Goal: Register for event/course

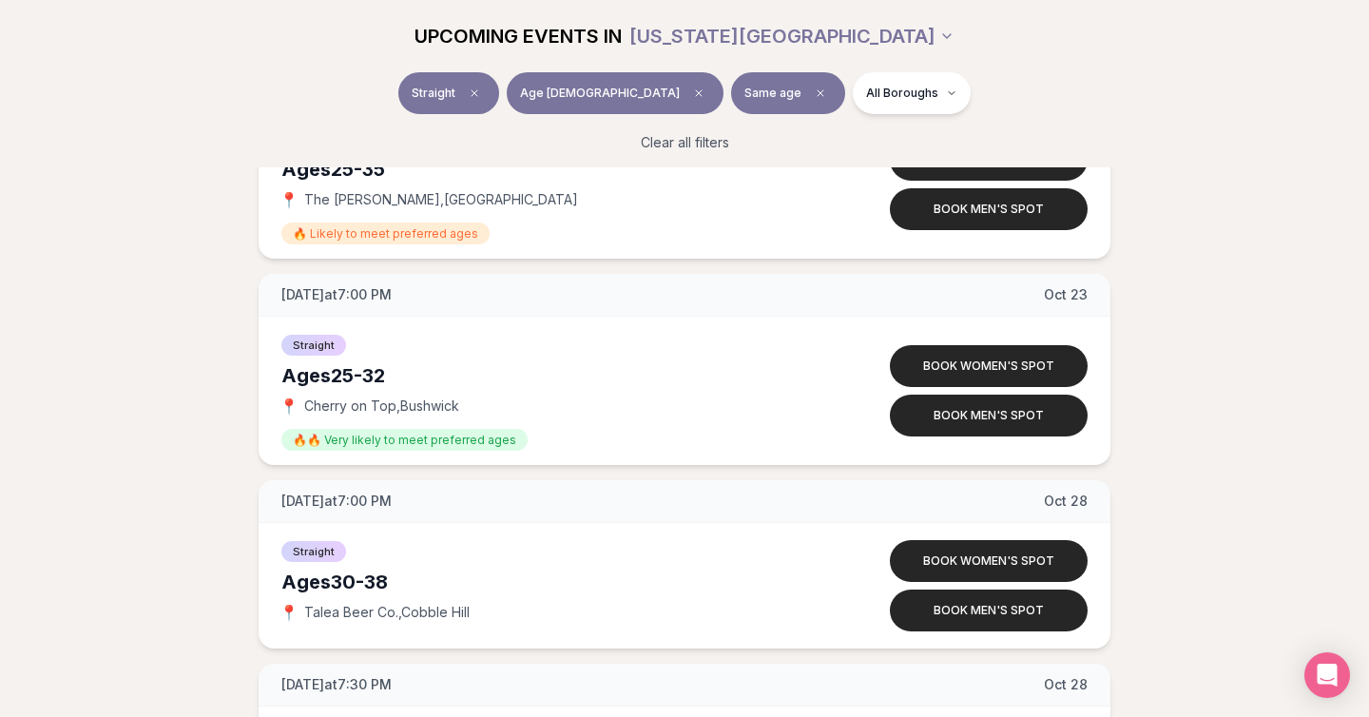
scroll to position [6256, 0]
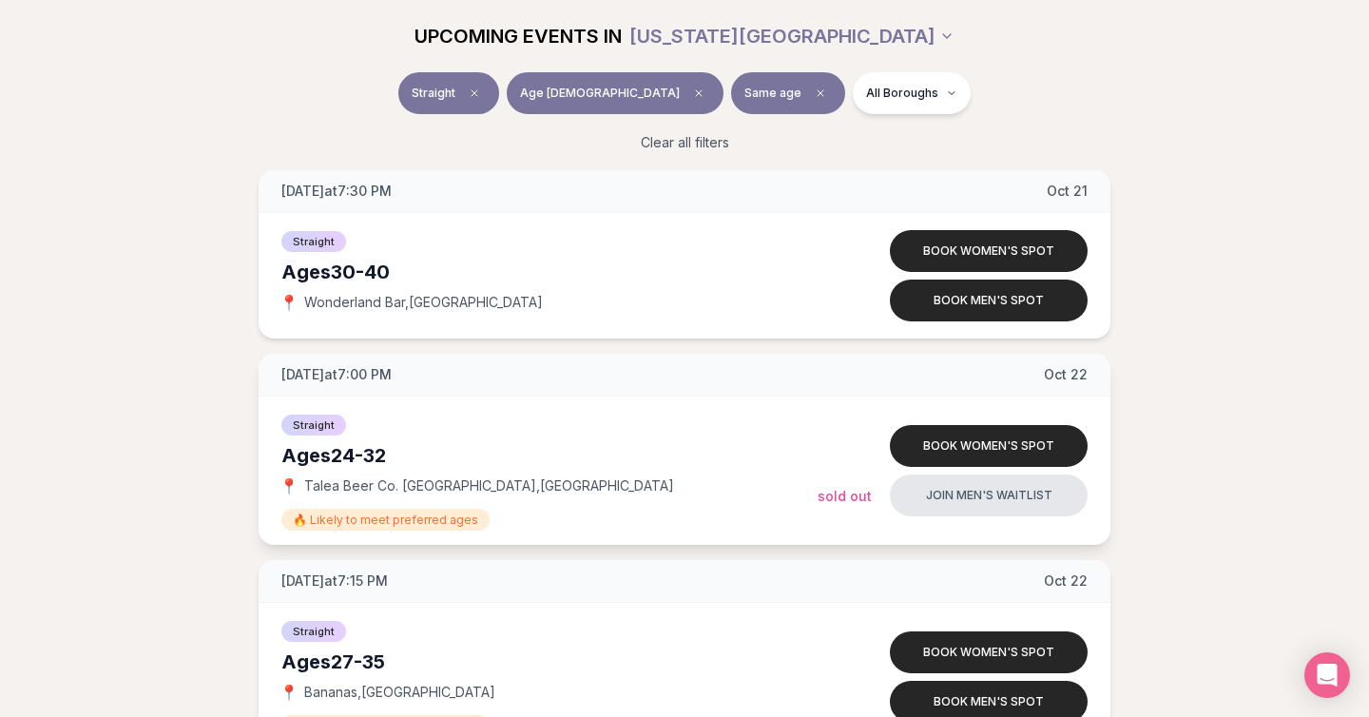
scroll to position [5569, 0]
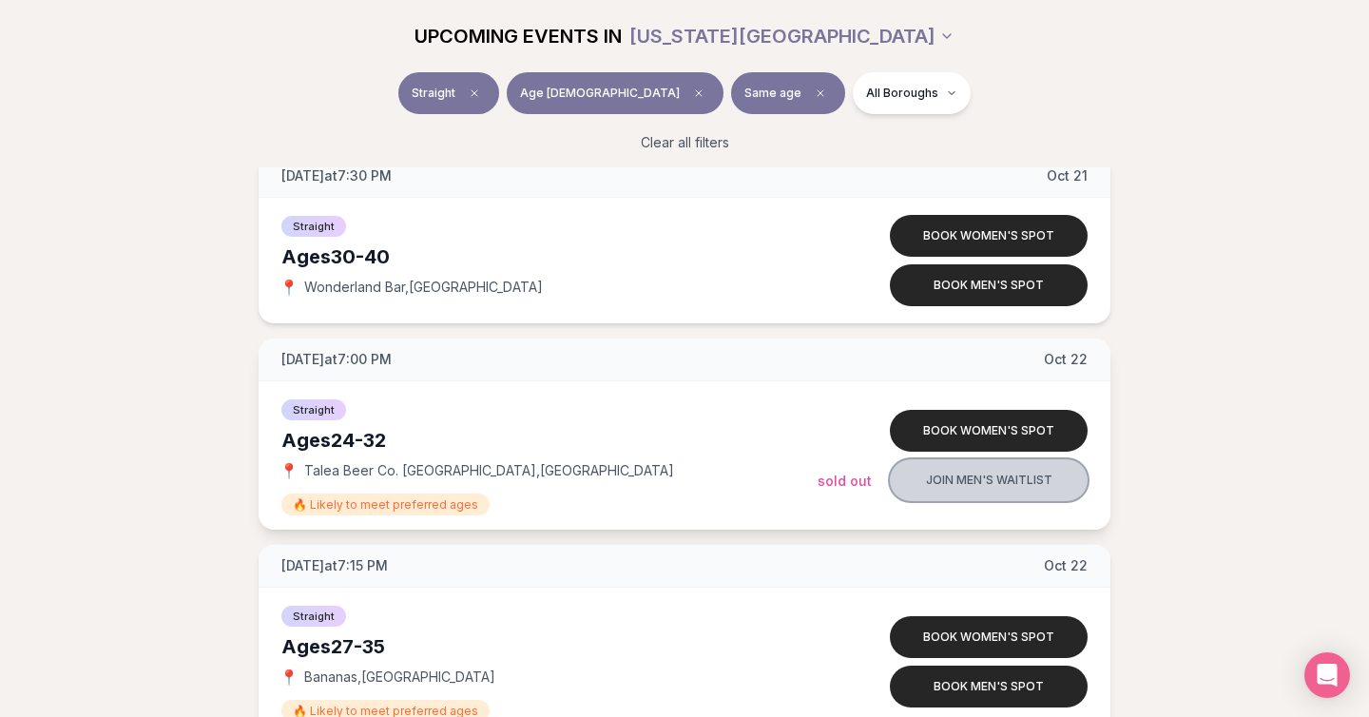
click at [981, 482] on button "Join men's waitlist" at bounding box center [989, 480] width 198 height 42
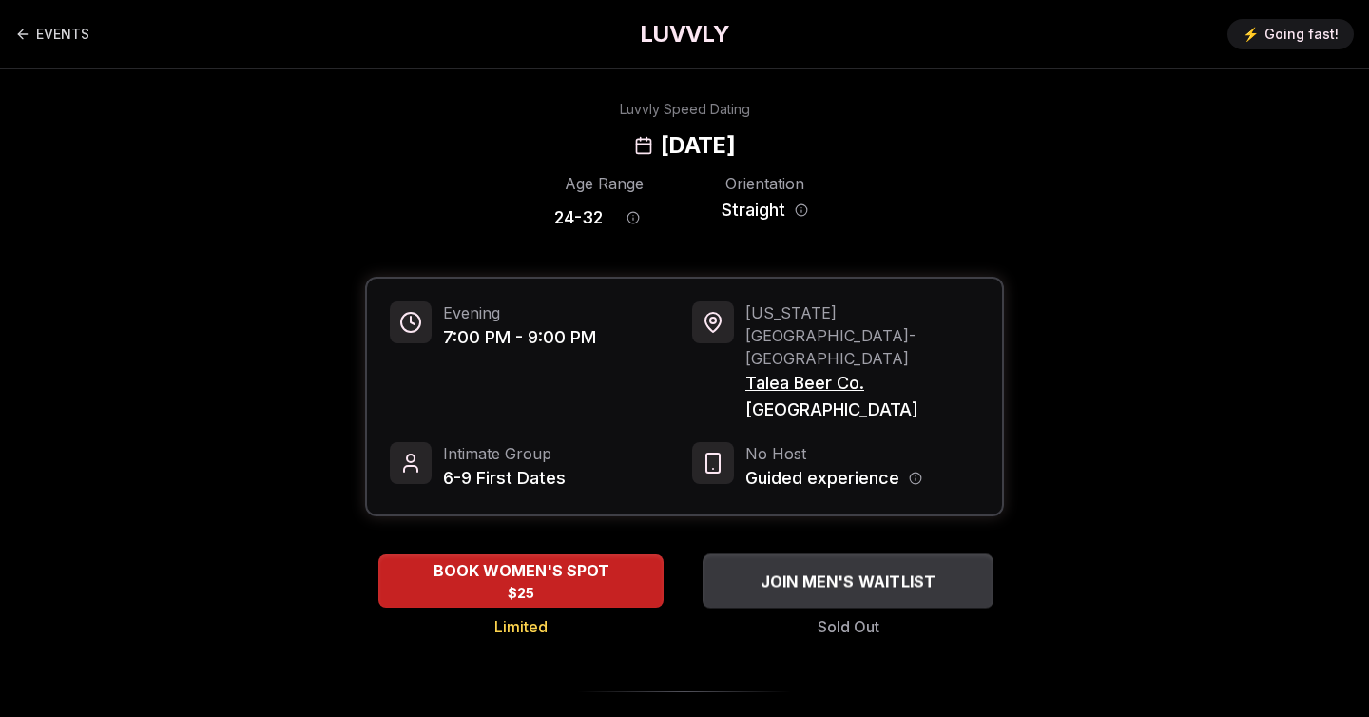
click at [777, 553] on button "JOIN MEN'S WAITLIST" at bounding box center [848, 580] width 291 height 54
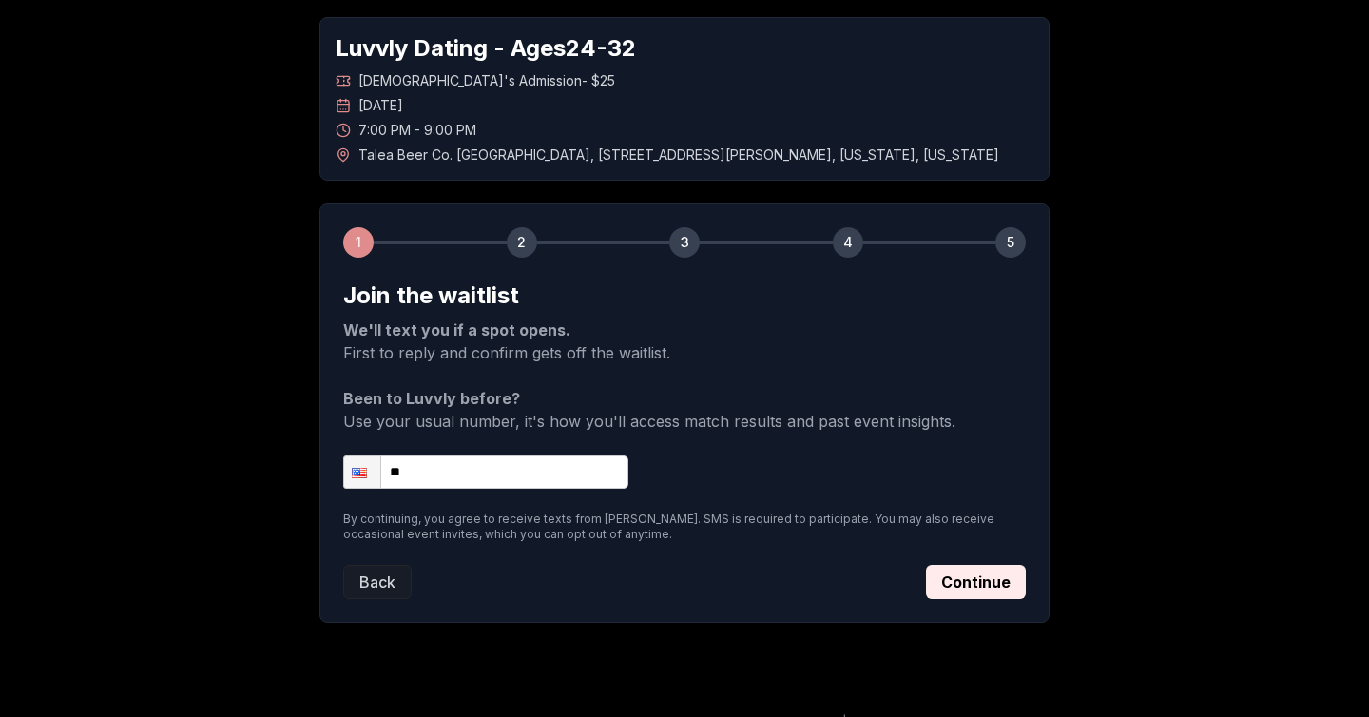
scroll to position [84, 0]
click at [543, 473] on input "**" at bounding box center [485, 470] width 285 height 33
type input "**********"
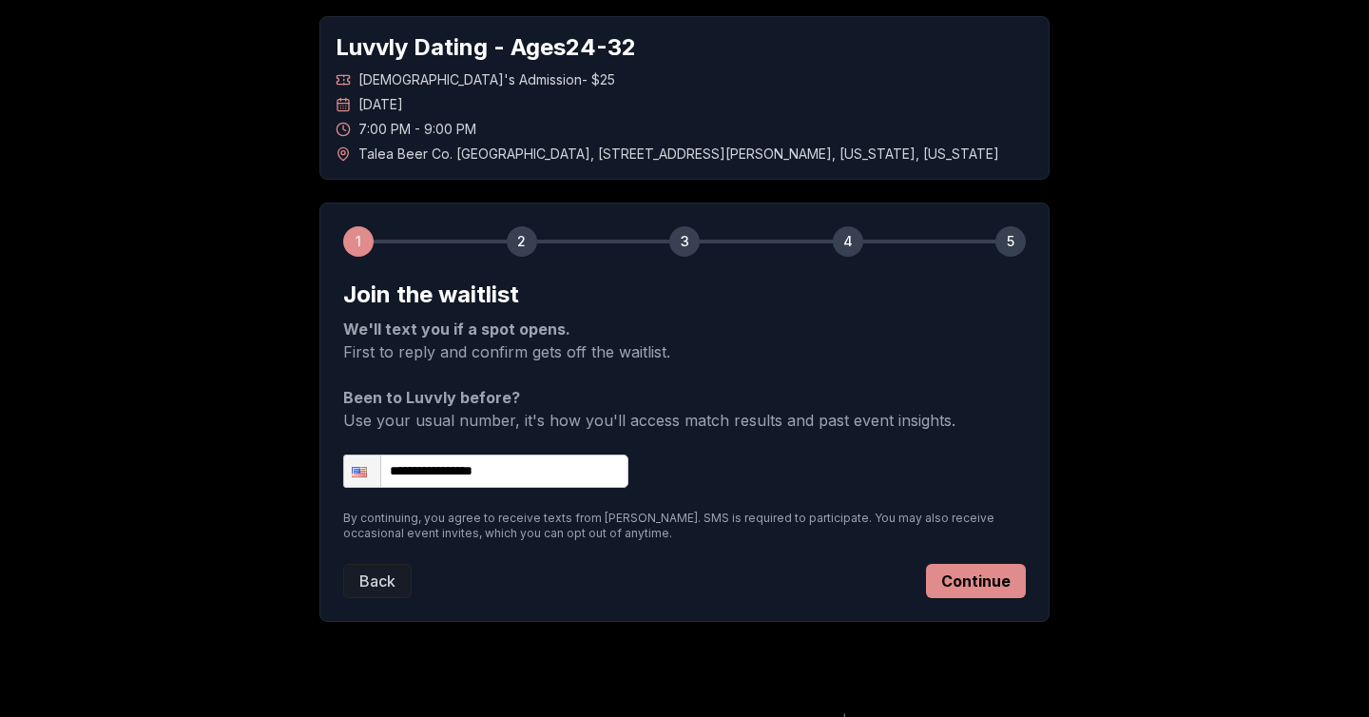
click at [988, 579] on button "Continue" at bounding box center [976, 581] width 100 height 34
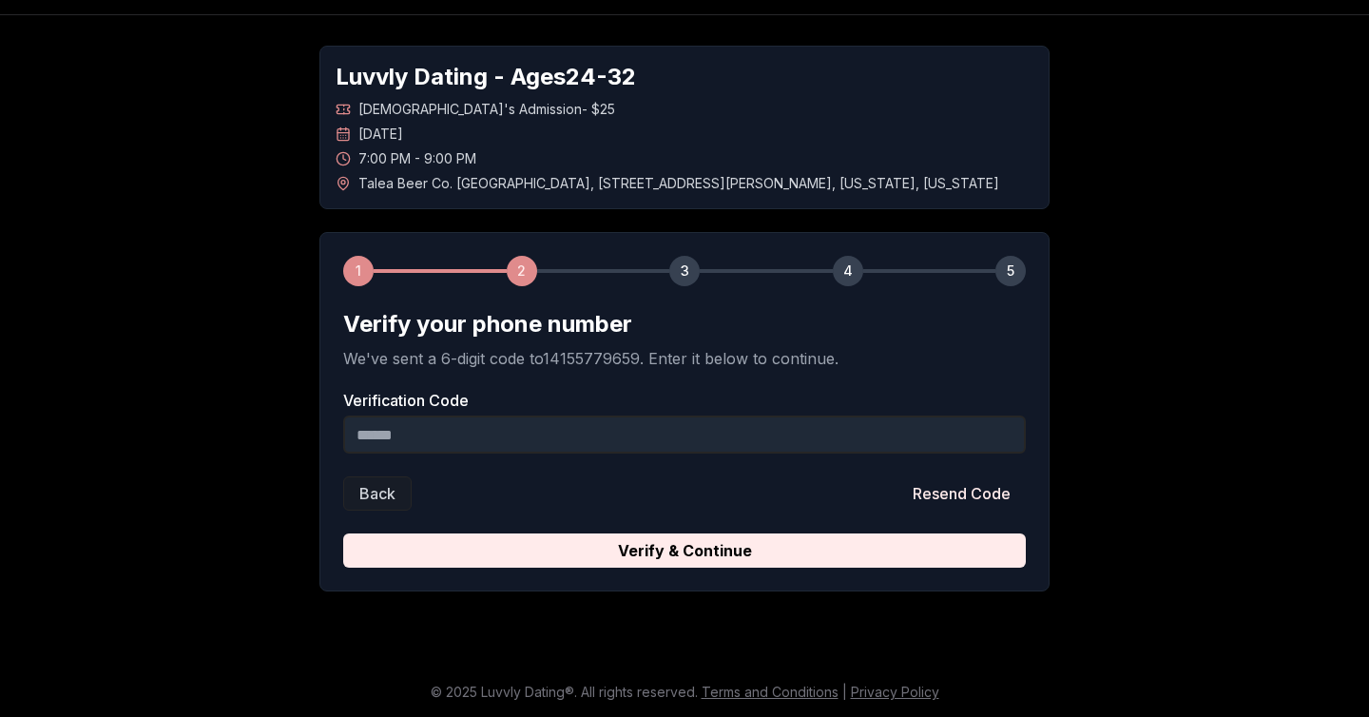
click at [545, 444] on input "Verification Code" at bounding box center [684, 434] width 683 height 38
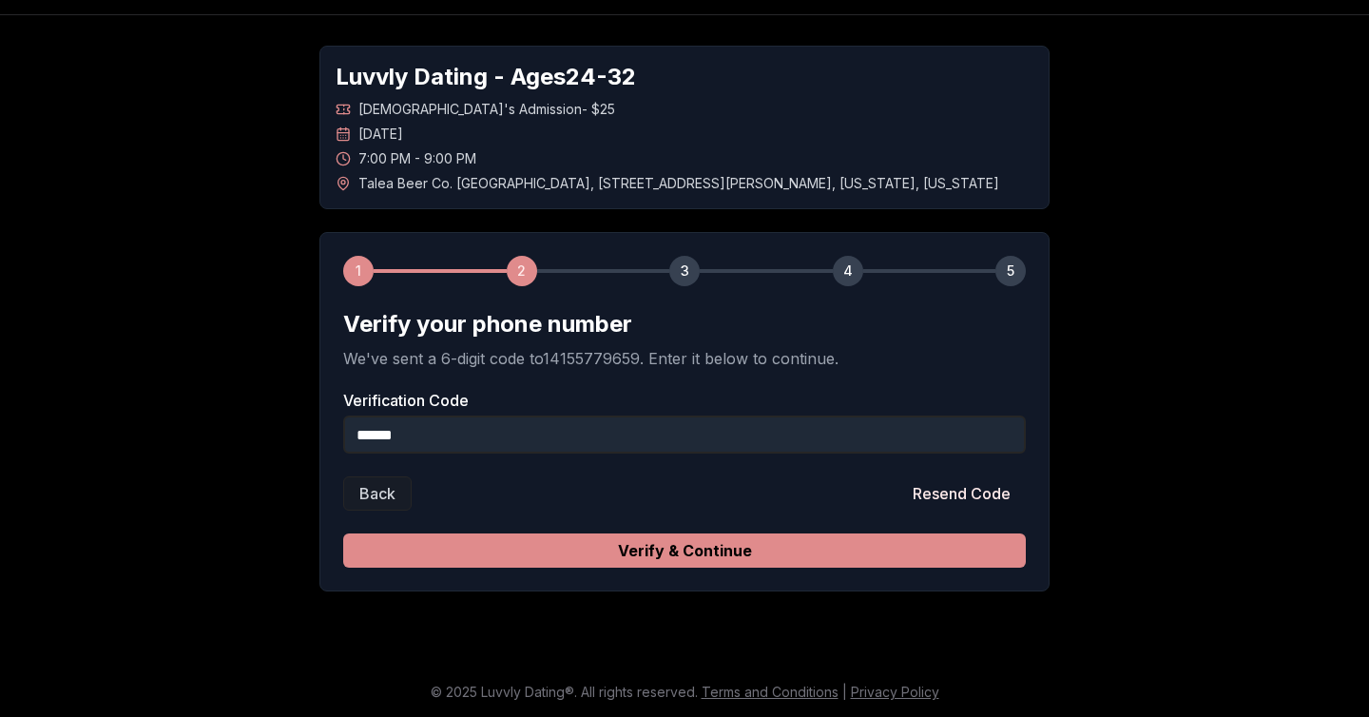
type input "******"
click at [626, 559] on button "Verify & Continue" at bounding box center [684, 550] width 683 height 34
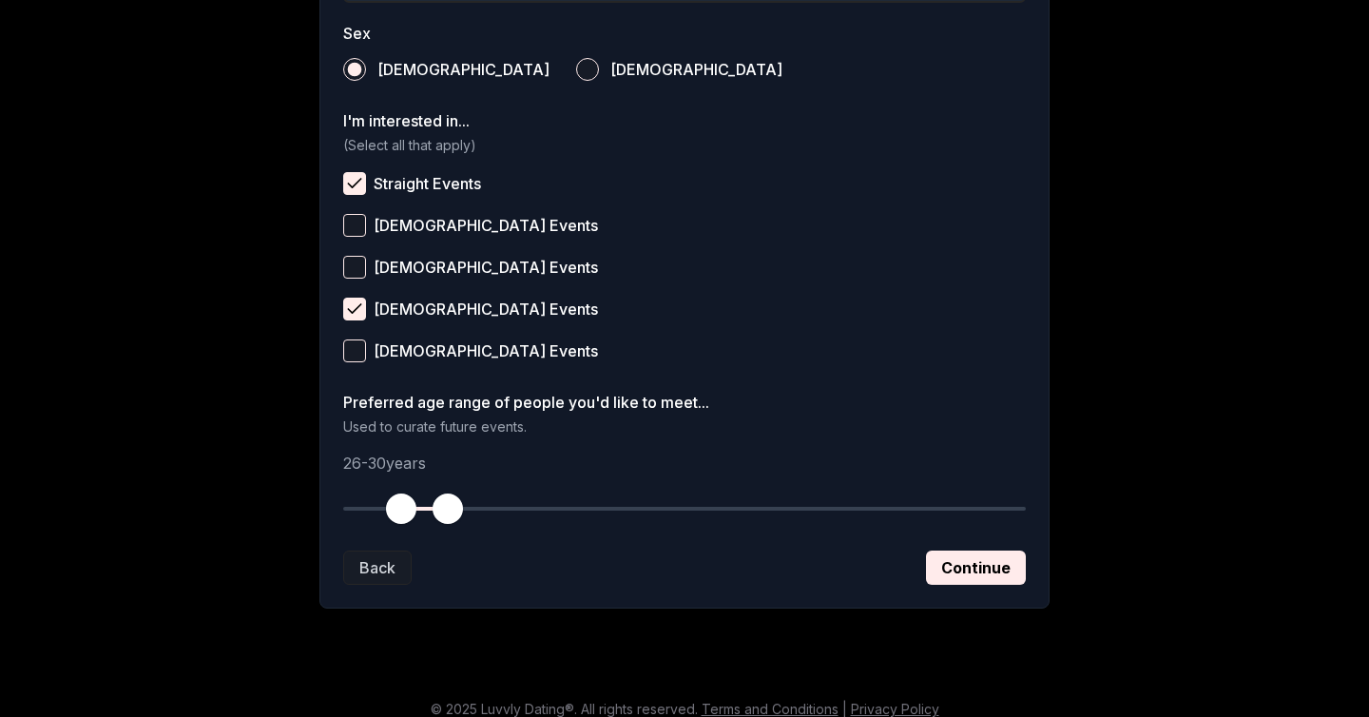
scroll to position [716, 0]
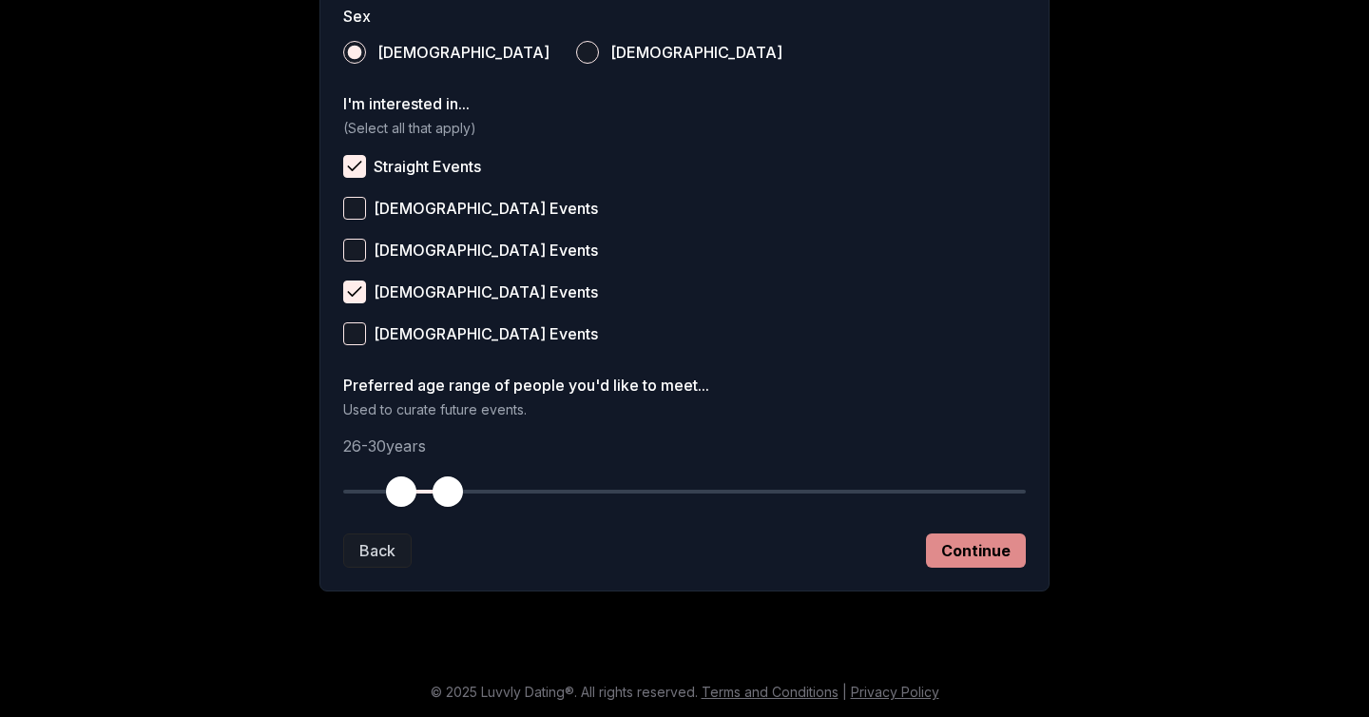
click at [955, 538] on button "Continue" at bounding box center [976, 550] width 100 height 34
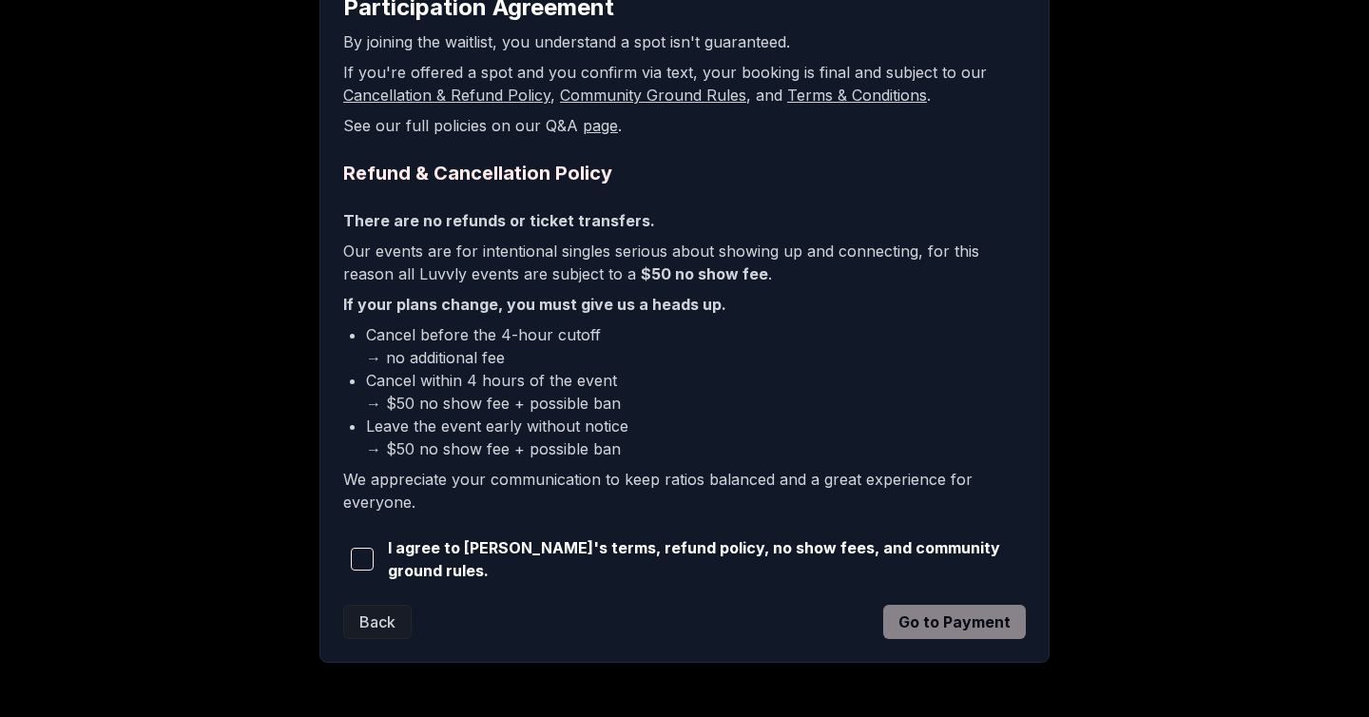
scroll to position [372, 0]
click at [374, 557] on span "button" at bounding box center [362, 558] width 23 height 23
click at [958, 623] on button "Go to Payment" at bounding box center [954, 621] width 143 height 34
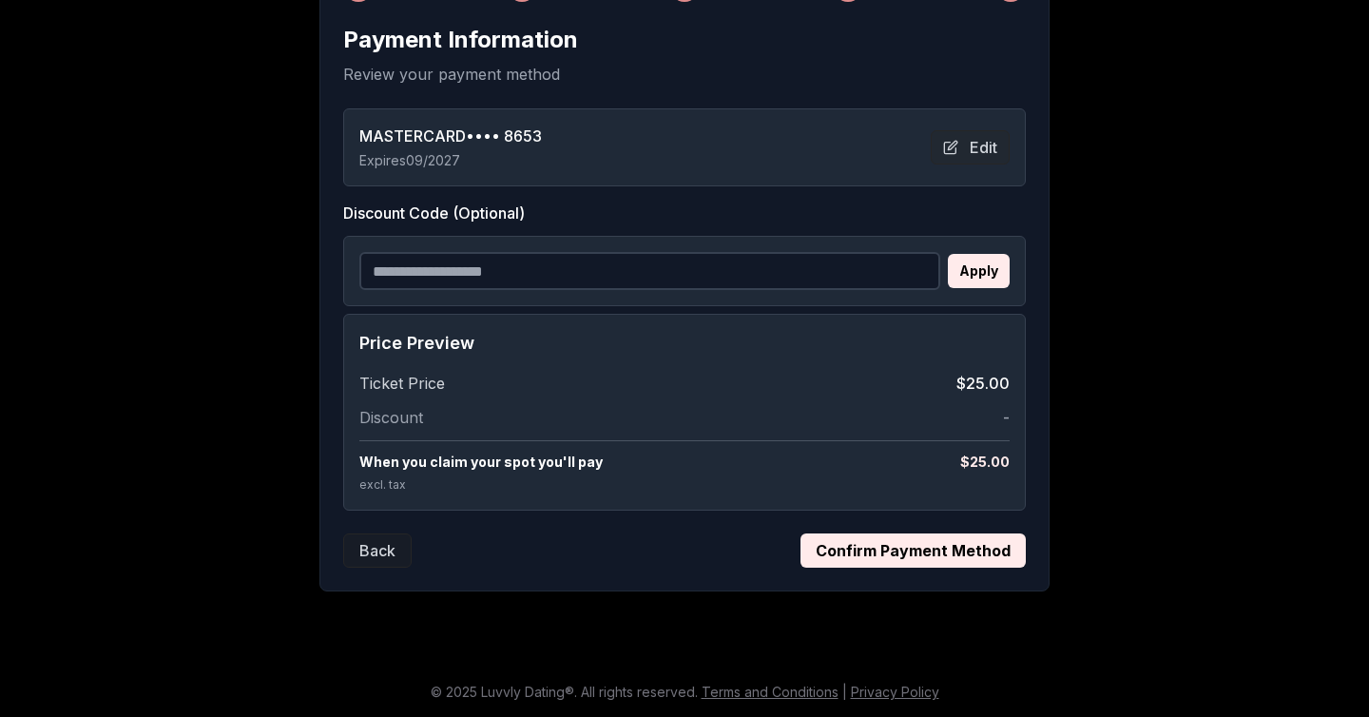
click at [843, 539] on button "Confirm Payment Method" at bounding box center [912, 550] width 225 height 34
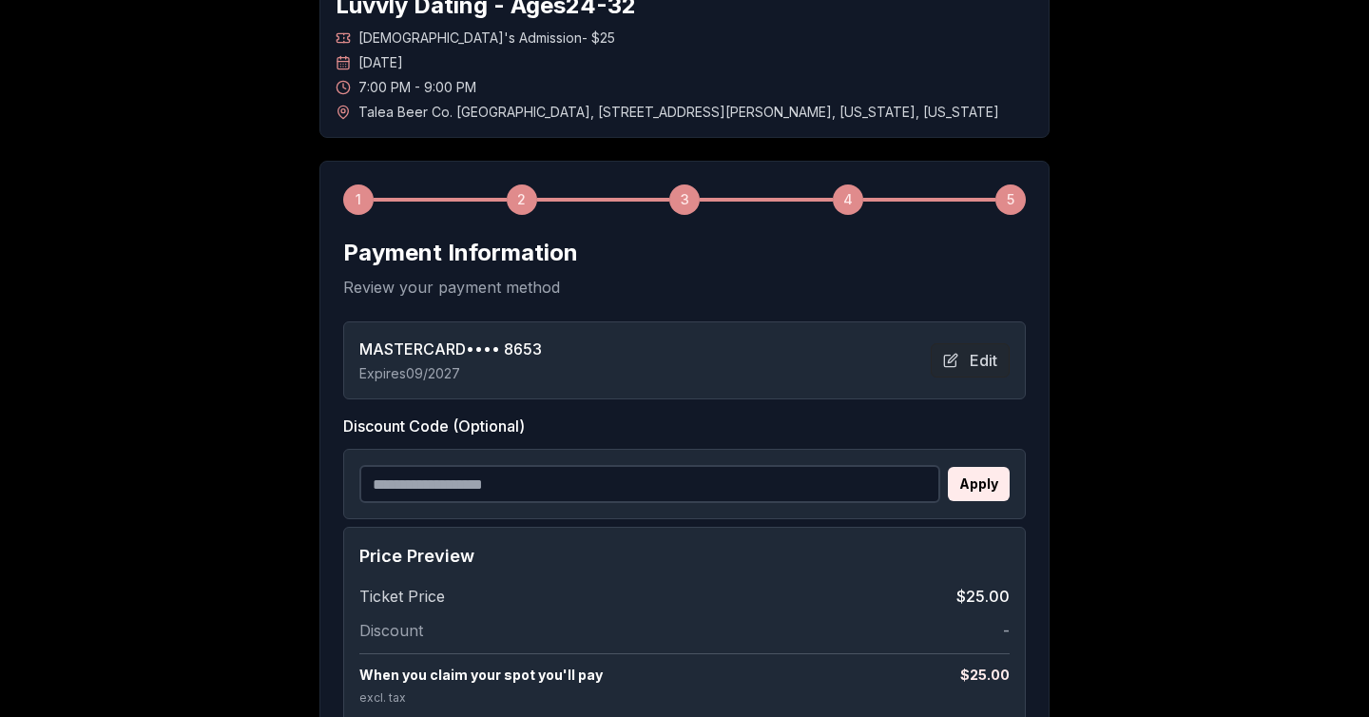
scroll to position [92, 0]
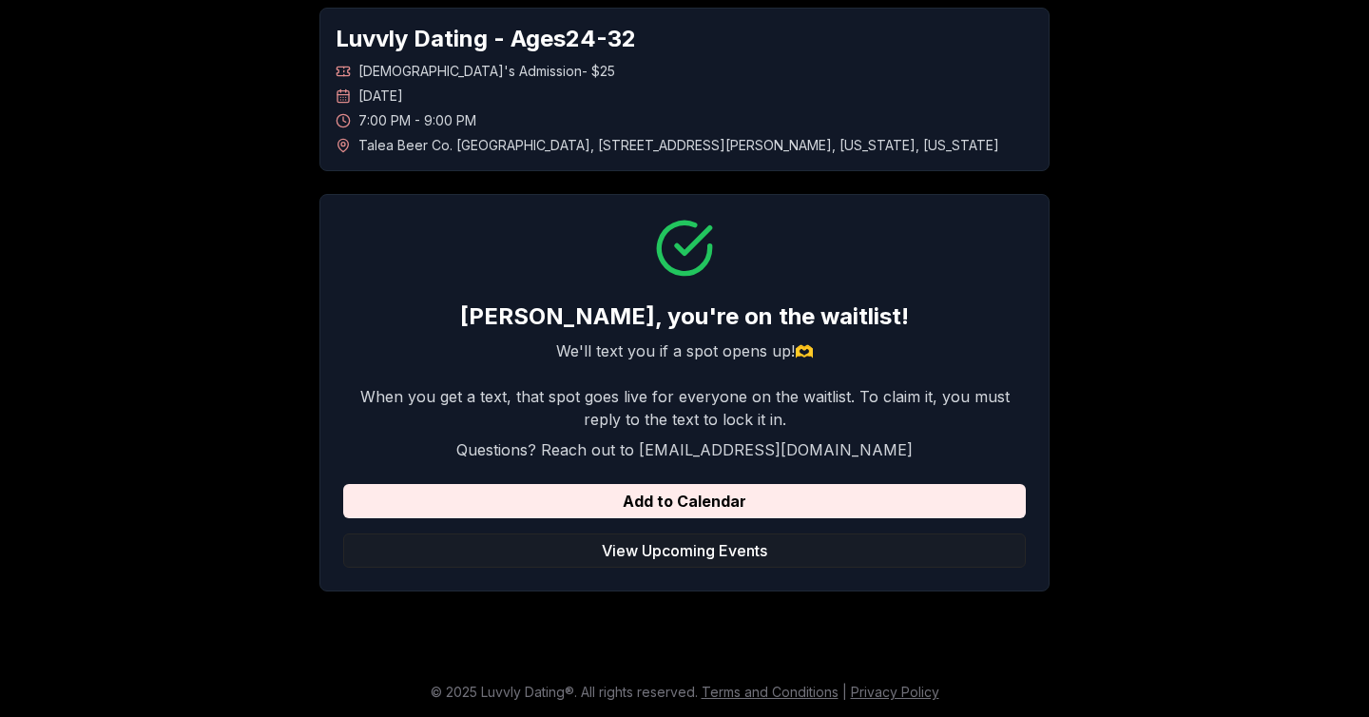
click at [1099, 263] on div "Luvvly Dating - Ages [DEMOGRAPHIC_DATA] [DEMOGRAPHIC_DATA]'s Admission - $25 [D…" at bounding box center [684, 299] width 1331 height 645
